Goal: Communication & Community: Answer question/provide support

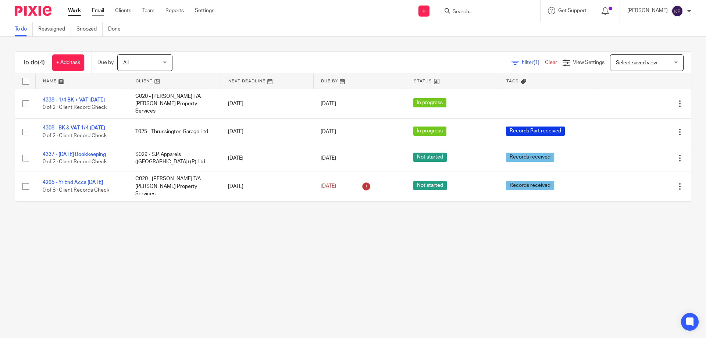
click at [100, 10] on link "Email" at bounding box center [98, 10] width 12 height 7
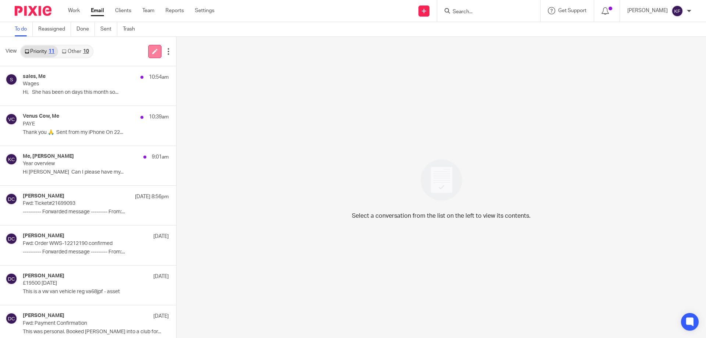
click at [152, 51] on icon at bounding box center [155, 52] width 6 height 6
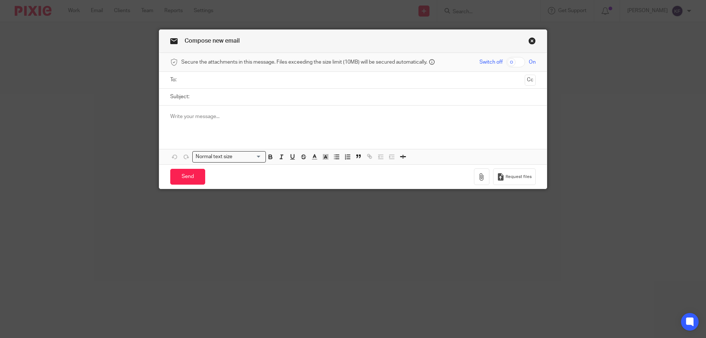
click at [197, 78] on input "text" at bounding box center [353, 80] width 338 height 8
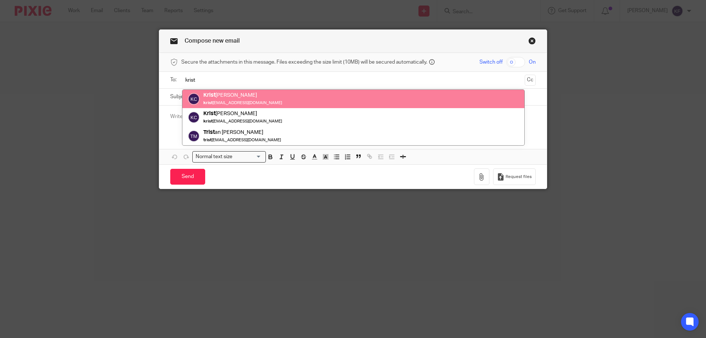
type input "krist"
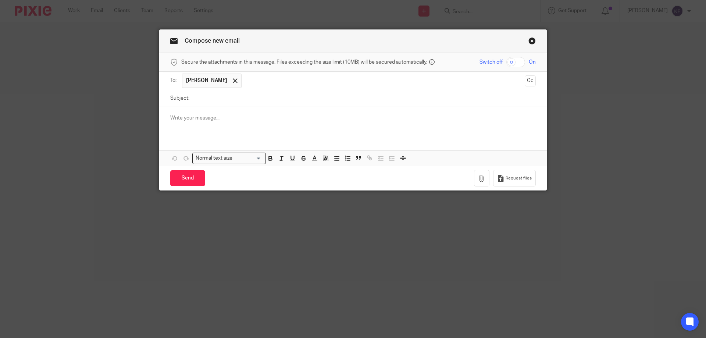
click at [218, 101] on input "Subject:" at bounding box center [364, 98] width 343 height 17
type input "Payroll"
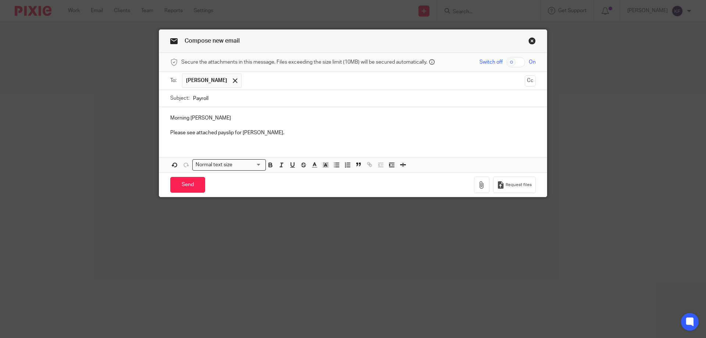
click at [516, 59] on input "checkbox" at bounding box center [515, 62] width 19 height 10
checkbox input "true"
click at [480, 184] on icon "button" at bounding box center [481, 184] width 7 height 7
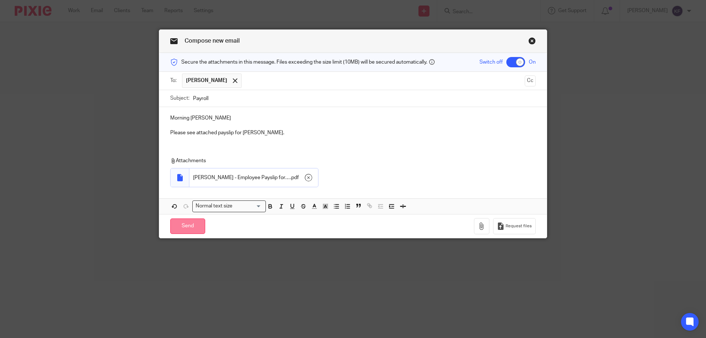
click at [186, 227] on input "Send" at bounding box center [187, 226] width 35 height 16
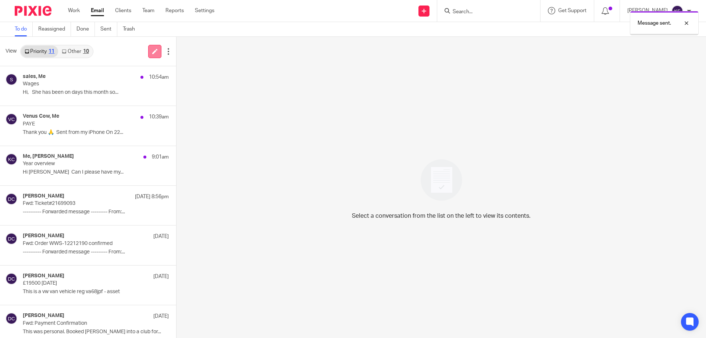
click at [154, 51] on icon at bounding box center [155, 52] width 6 height 6
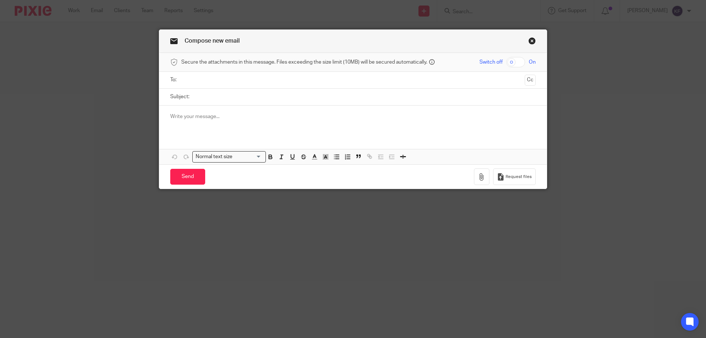
click at [252, 80] on input "text" at bounding box center [353, 80] width 338 height 8
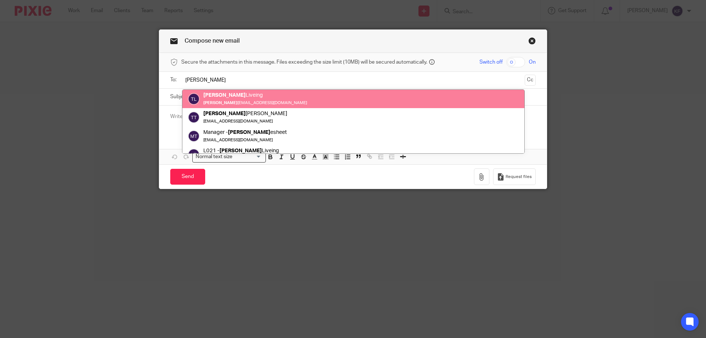
type input "tim"
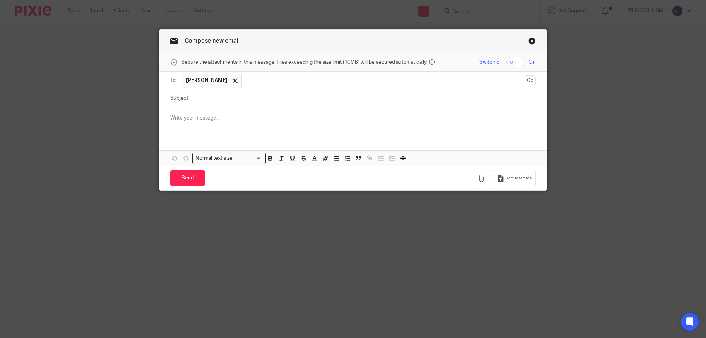
click at [226, 102] on input "Subject:" at bounding box center [364, 98] width 343 height 17
type input "Payroll"
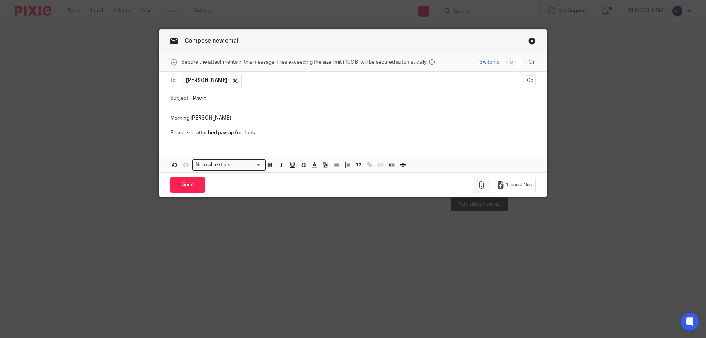
click at [481, 188] on icon "button" at bounding box center [481, 184] width 7 height 7
click at [518, 60] on input "checkbox" at bounding box center [515, 62] width 19 height 10
checkbox input "true"
click at [479, 186] on icon "button" at bounding box center [481, 184] width 7 height 7
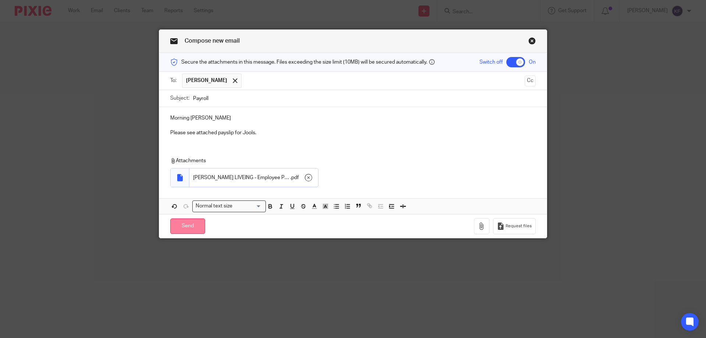
click at [186, 227] on input "Send" at bounding box center [187, 226] width 35 height 16
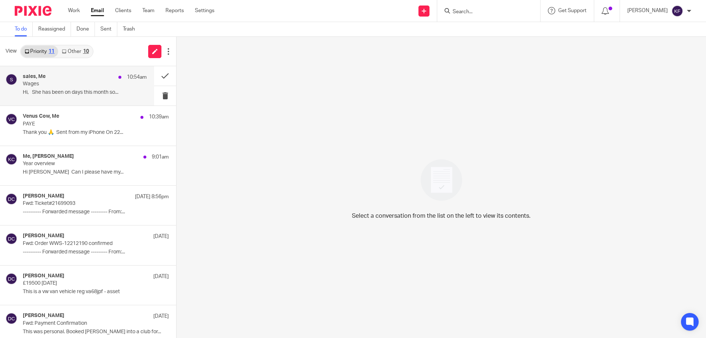
click at [89, 93] on p "Hi, She has been on days this month so..." at bounding box center [85, 92] width 124 height 6
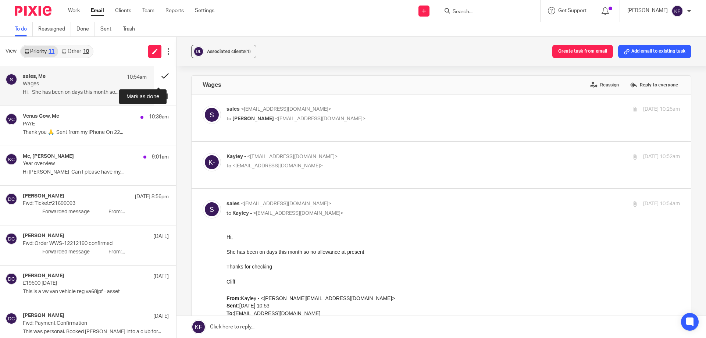
click at [159, 77] on button at bounding box center [165, 75] width 22 height 19
click at [157, 75] on button at bounding box center [165, 75] width 22 height 19
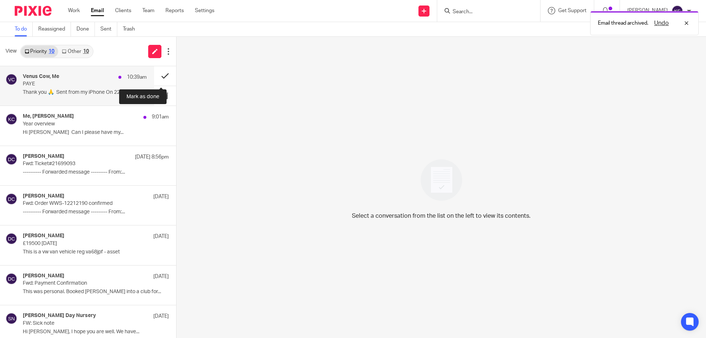
click at [158, 76] on button at bounding box center [165, 75] width 22 height 19
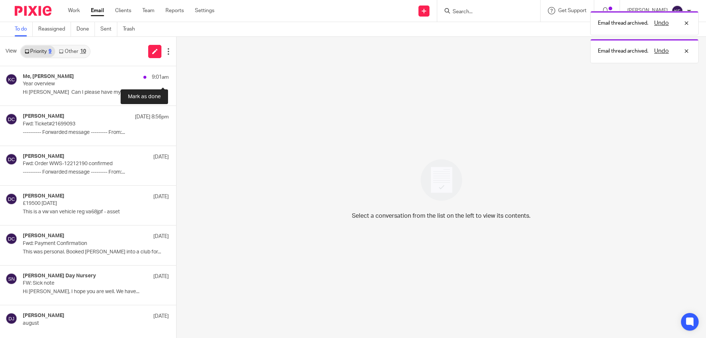
click at [176, 76] on button at bounding box center [179, 75] width 6 height 19
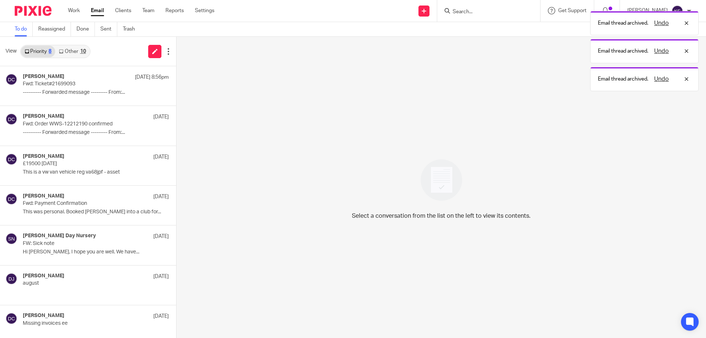
click at [77, 55] on link "Other 10" at bounding box center [72, 52] width 34 height 12
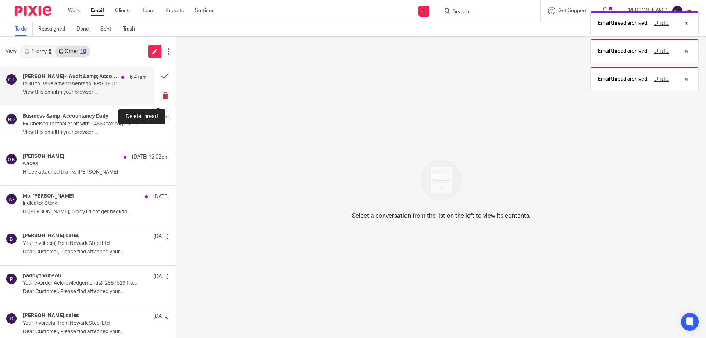
click at [157, 96] on button at bounding box center [165, 95] width 22 height 19
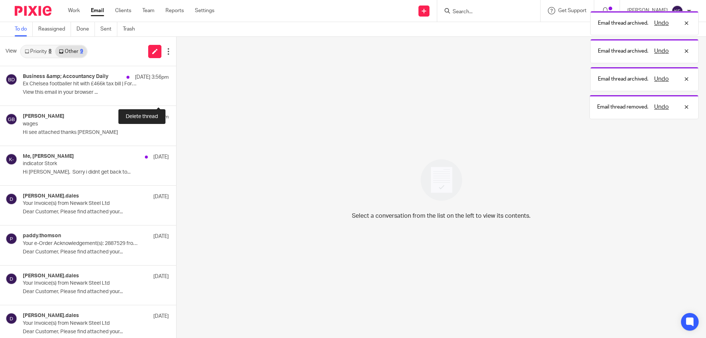
click at [176, 96] on button at bounding box center [179, 95] width 6 height 19
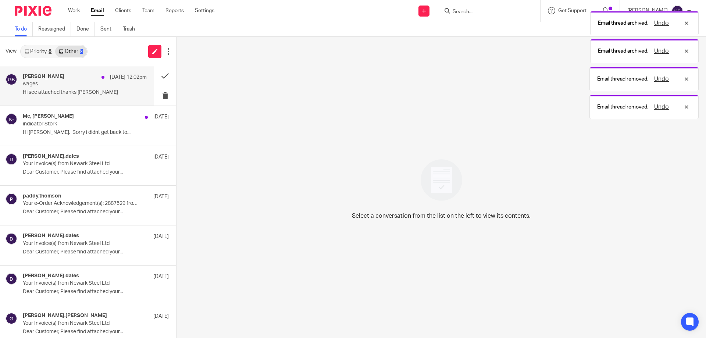
click at [87, 86] on p "wages" at bounding box center [72, 84] width 99 height 6
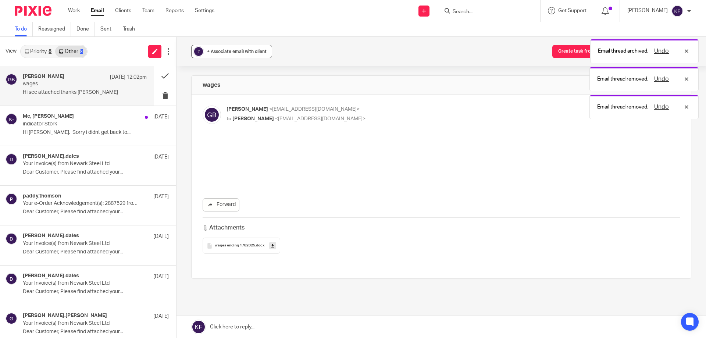
click at [230, 45] on button "? + Associate email with client" at bounding box center [231, 51] width 81 height 13
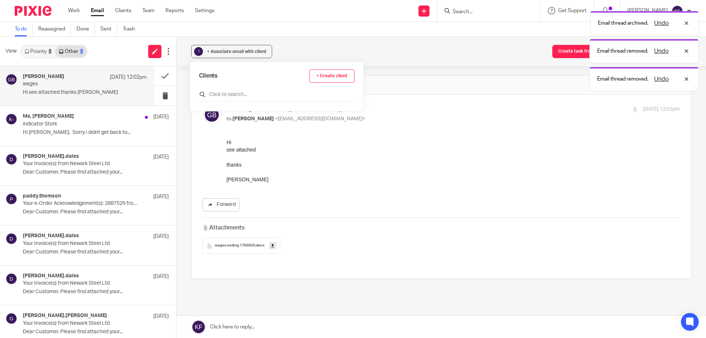
click at [239, 95] on input "text" at bounding box center [277, 94] width 156 height 7
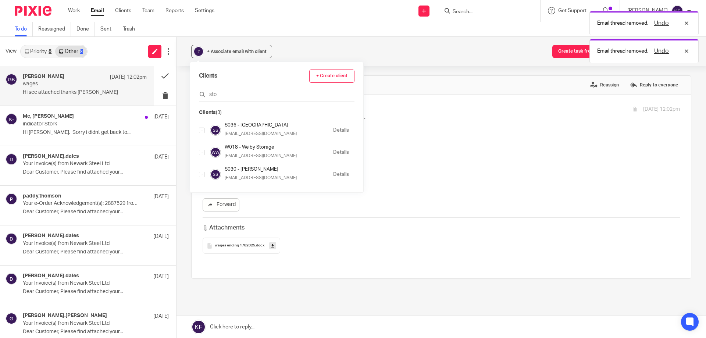
type input "sto"
click at [204, 130] on input "checkbox" at bounding box center [202, 131] width 6 height 6
checkbox input "true"
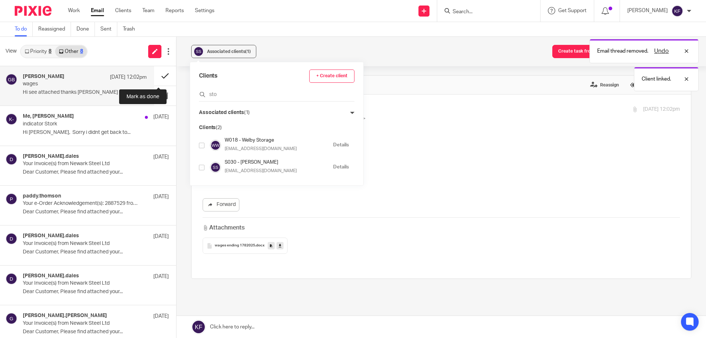
click at [159, 75] on button at bounding box center [165, 75] width 22 height 19
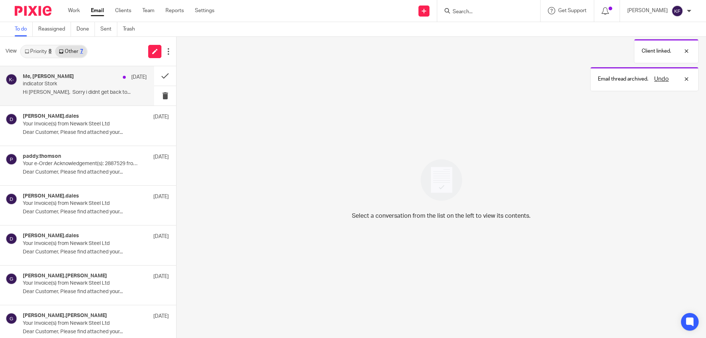
click at [113, 94] on p "Hi kayley, Sorry i didnt get back to..." at bounding box center [85, 92] width 124 height 6
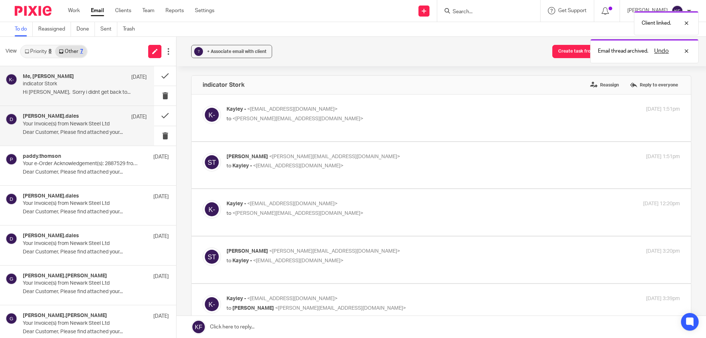
click at [94, 131] on p "Dear Customer, Please find attached your..." at bounding box center [85, 132] width 124 height 6
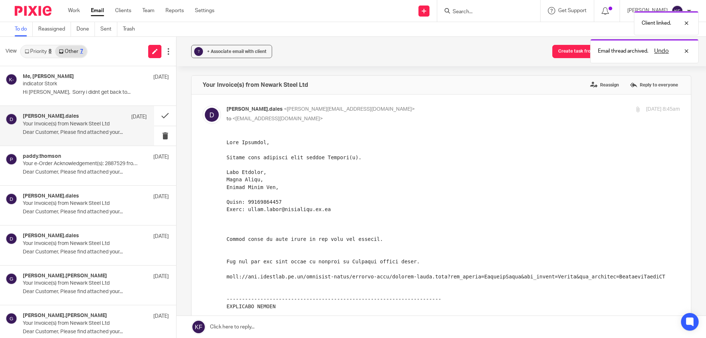
click at [22, 27] on link "To do" at bounding box center [24, 29] width 18 height 14
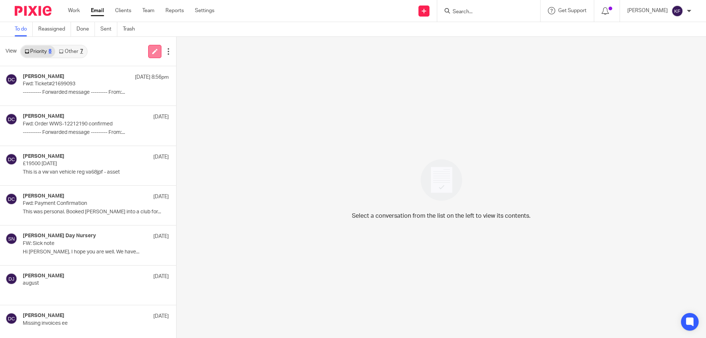
drag, startPoint x: 151, startPoint y: 51, endPoint x: 160, endPoint y: 55, distance: 9.4
click at [152, 51] on icon at bounding box center [155, 52] width 6 height 6
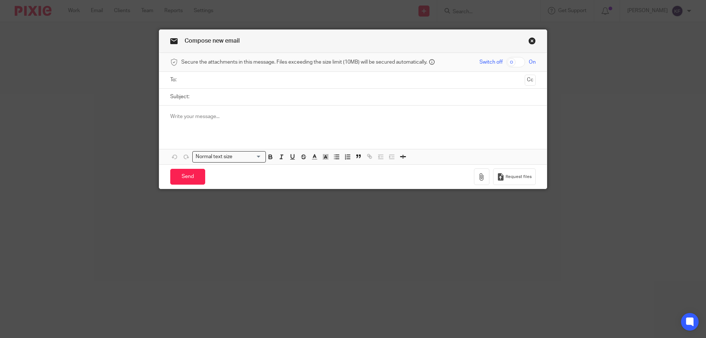
click at [263, 86] on ul at bounding box center [353, 80] width 343 height 12
click at [258, 77] on input "text" at bounding box center [353, 80] width 338 height 8
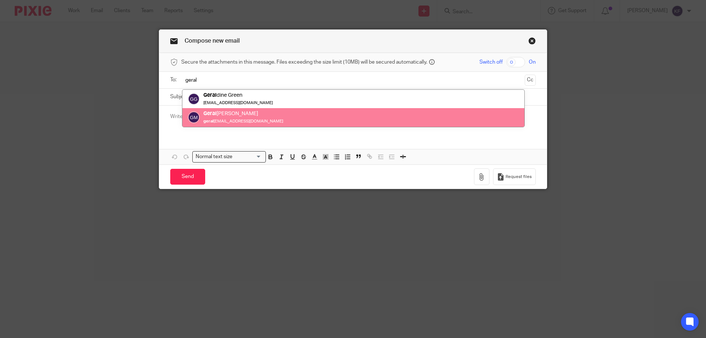
type input "geral"
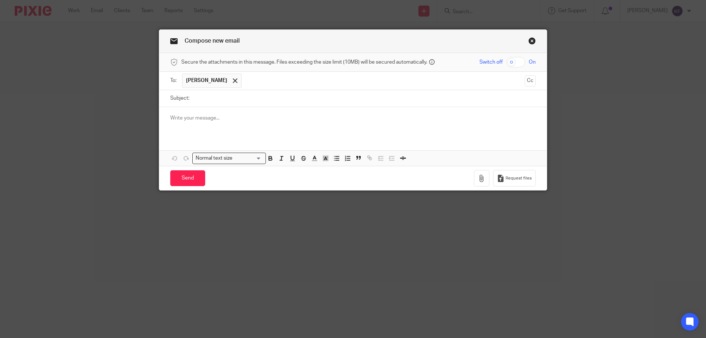
click at [246, 98] on input "Subject:" at bounding box center [364, 98] width 343 height 17
type input "Payroll"
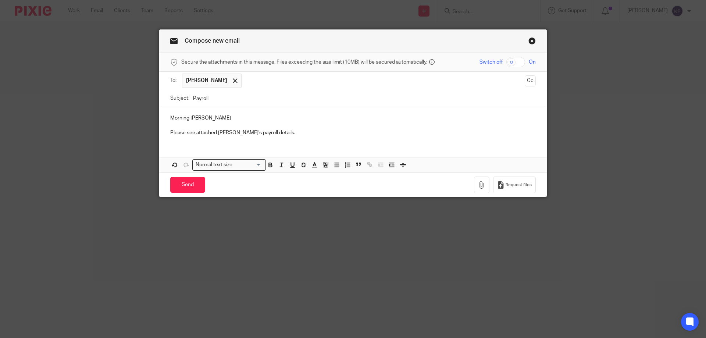
click at [515, 62] on input "checkbox" at bounding box center [515, 62] width 19 height 10
checkbox input "true"
click at [480, 186] on icon "button" at bounding box center [481, 184] width 7 height 7
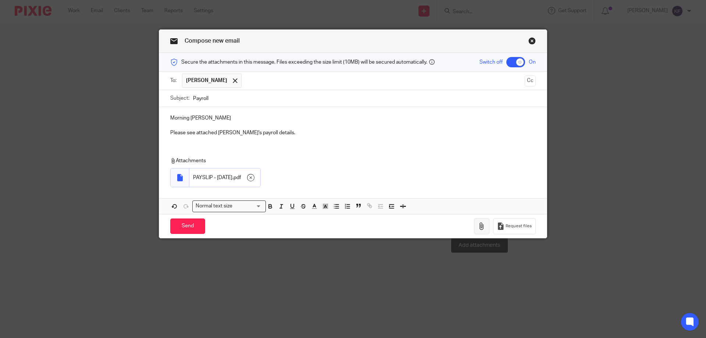
click at [479, 228] on icon "button" at bounding box center [481, 226] width 7 height 7
click at [478, 228] on icon "button" at bounding box center [481, 226] width 7 height 7
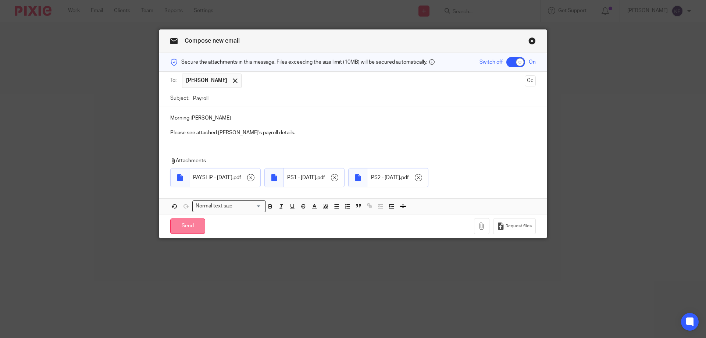
click at [186, 224] on input "Send" at bounding box center [187, 226] width 35 height 16
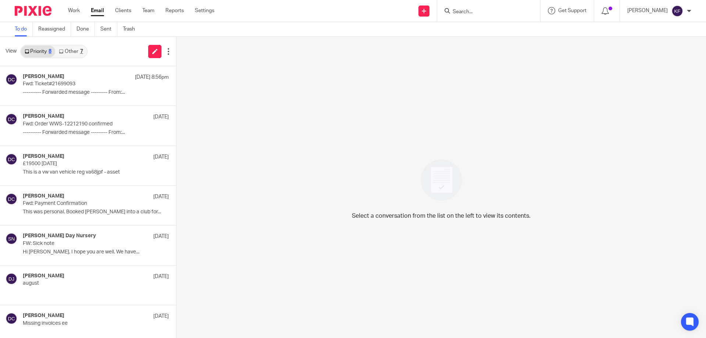
click at [459, 10] on input "Search" at bounding box center [485, 12] width 66 height 7
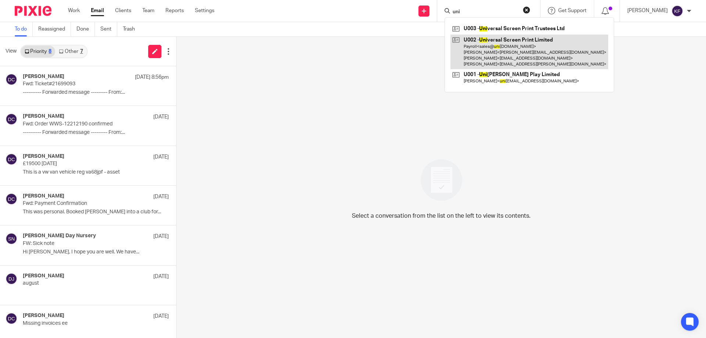
type input "uni"
click at [492, 49] on link at bounding box center [530, 52] width 158 height 35
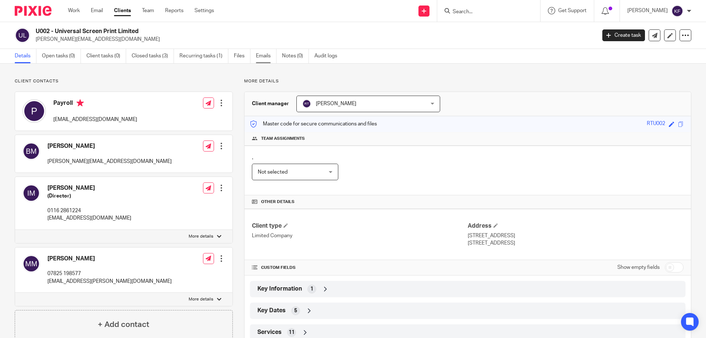
click at [267, 55] on link "Emails" at bounding box center [266, 56] width 21 height 14
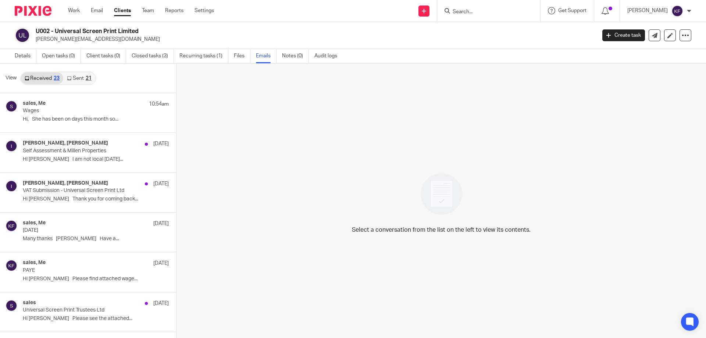
click at [86, 78] on div "21" at bounding box center [89, 78] width 6 height 5
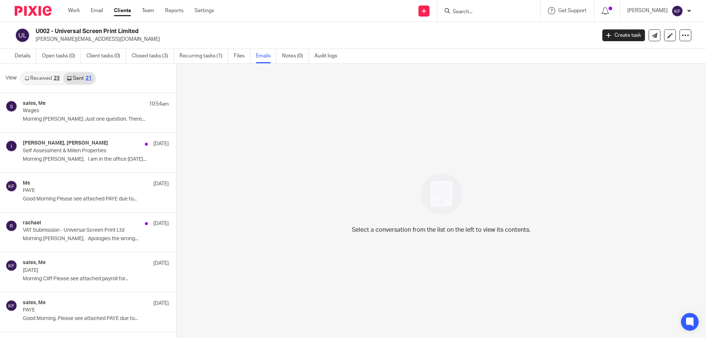
scroll to position [1, 0]
click at [43, 76] on link "Received 23" at bounding box center [42, 77] width 42 height 12
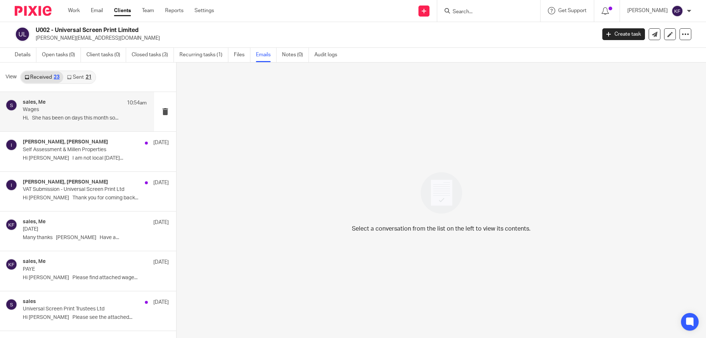
click at [98, 106] on div "sales, Me 10:54am" at bounding box center [85, 102] width 124 height 7
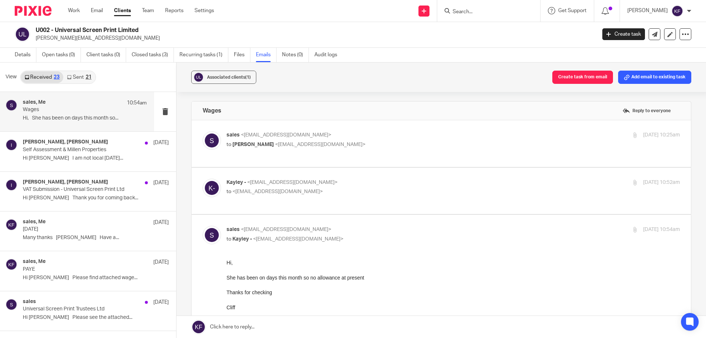
scroll to position [0, 0]
click at [22, 16] on div at bounding box center [30, 11] width 61 height 22
click at [26, 11] on img at bounding box center [33, 11] width 37 height 10
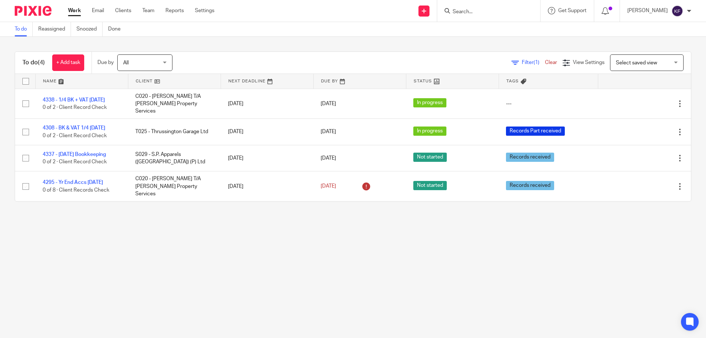
click at [104, 5] on div "Work Email Clients Team Reports Settings Work Email Clients Team Reports Settin…" at bounding box center [143, 11] width 165 height 22
click at [100, 13] on link "Email" at bounding box center [98, 10] width 12 height 7
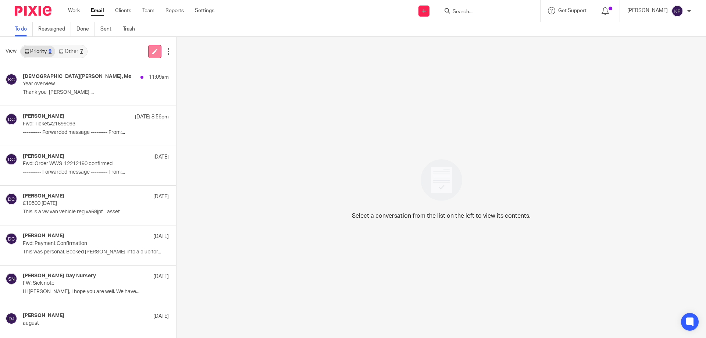
click at [153, 52] on icon at bounding box center [155, 52] width 6 height 6
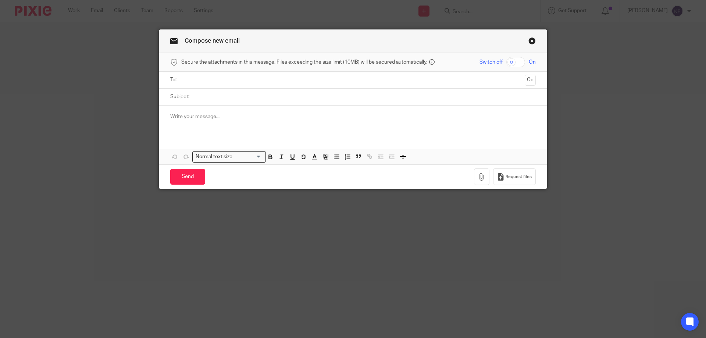
click at [243, 82] on input "text" at bounding box center [353, 80] width 338 height 8
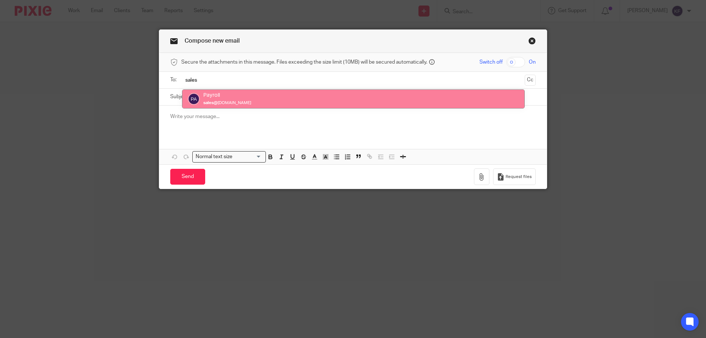
type input "sales"
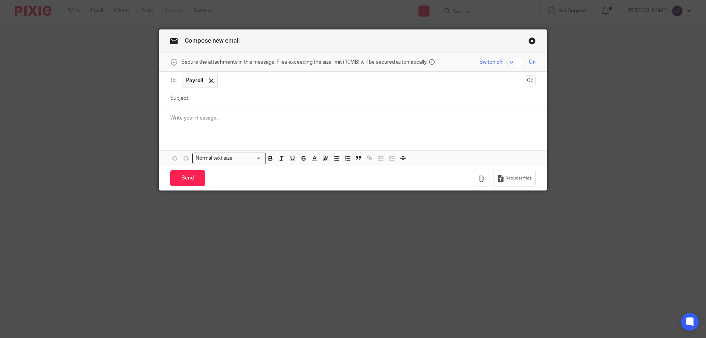
click at [517, 64] on input "checkbox" at bounding box center [515, 62] width 19 height 10
checkbox input "true"
click at [421, 103] on input "Subject:" at bounding box center [364, 98] width 343 height 17
type input "Payroll"
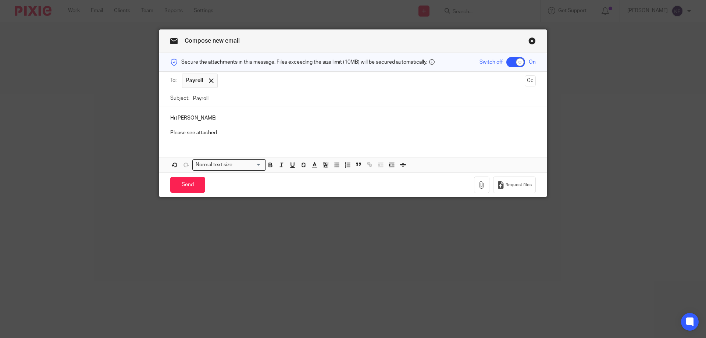
click at [227, 133] on p "Please see attached" at bounding box center [353, 132] width 366 height 7
click at [213, 98] on input "Payroll" at bounding box center [364, 98] width 343 height 17
click at [210, 98] on input "Payroll" at bounding box center [364, 98] width 343 height 17
type input "[DATE]"
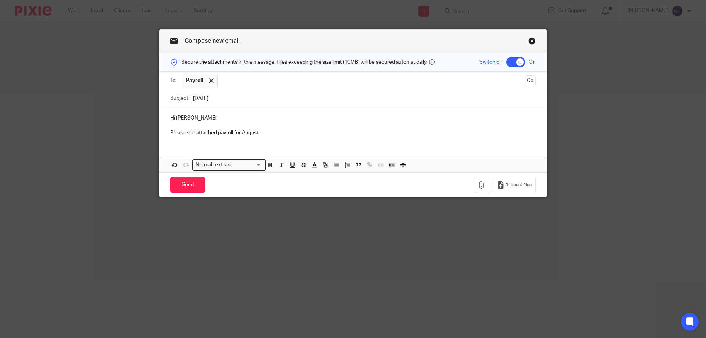
drag, startPoint x: 186, startPoint y: 117, endPoint x: 193, endPoint y: 118, distance: 7.9
click at [186, 117] on p "Hi [PERSON_NAME]" at bounding box center [353, 117] width 366 height 7
click at [280, 133] on p "Please see attached payroll for August." at bounding box center [353, 132] width 366 height 7
click at [480, 185] on icon "button" at bounding box center [481, 184] width 7 height 7
click at [297, 139] on div "Hi [PERSON_NAME], Please see attached payroll for August." at bounding box center [353, 124] width 388 height 35
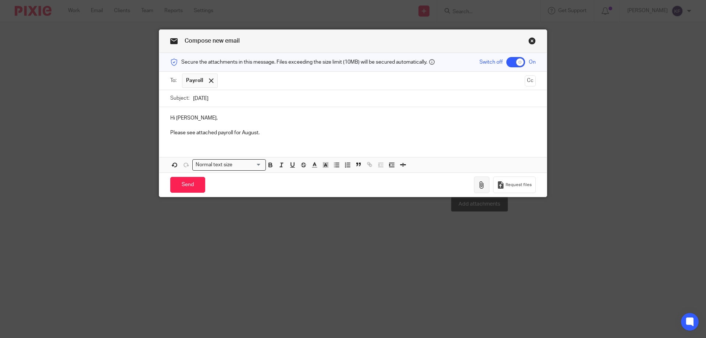
click at [481, 185] on icon "button" at bounding box center [481, 184] width 7 height 7
